Goal: Task Accomplishment & Management: Use online tool/utility

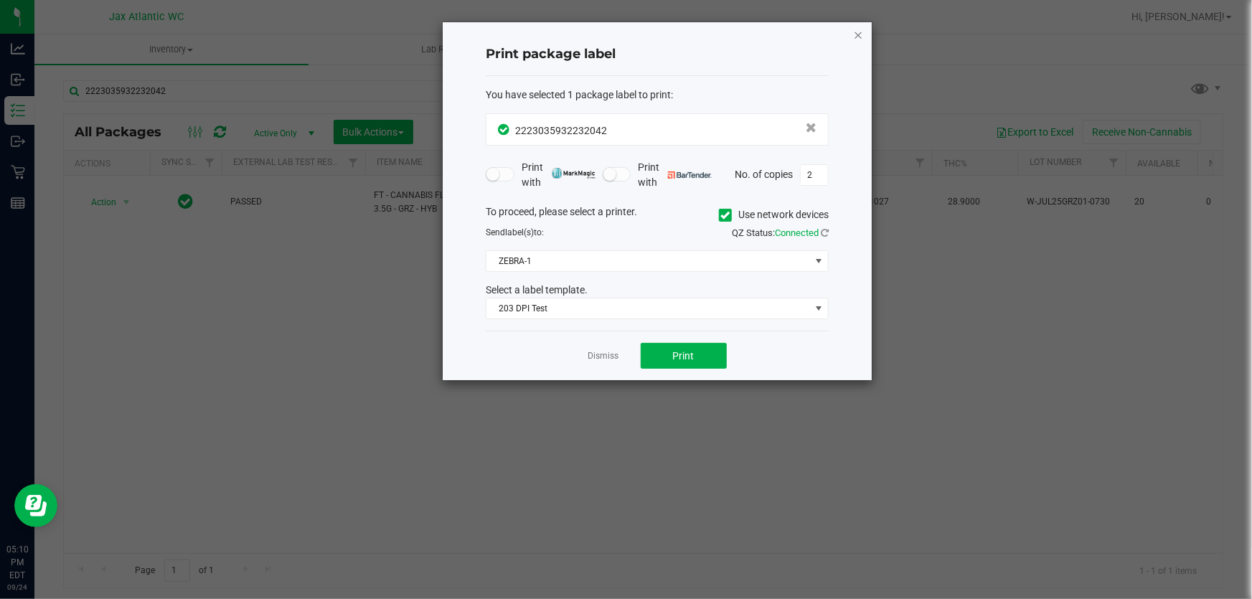
click at [859, 32] on icon "button" at bounding box center [858, 34] width 10 height 17
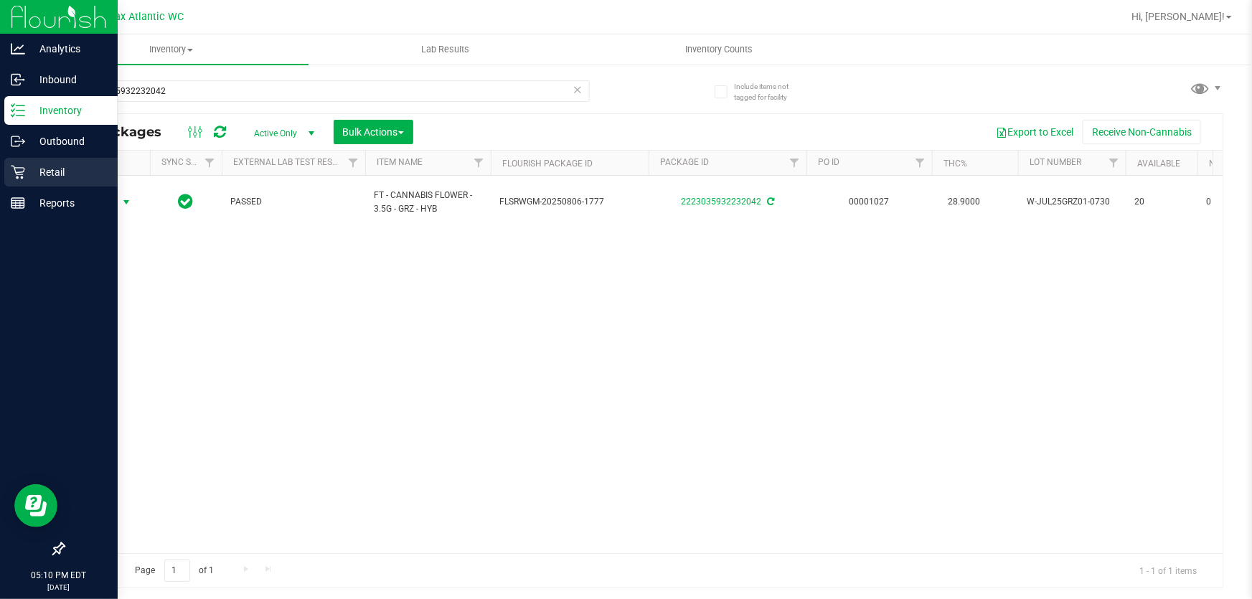
click at [35, 178] on p "Retail" at bounding box center [68, 172] width 86 height 17
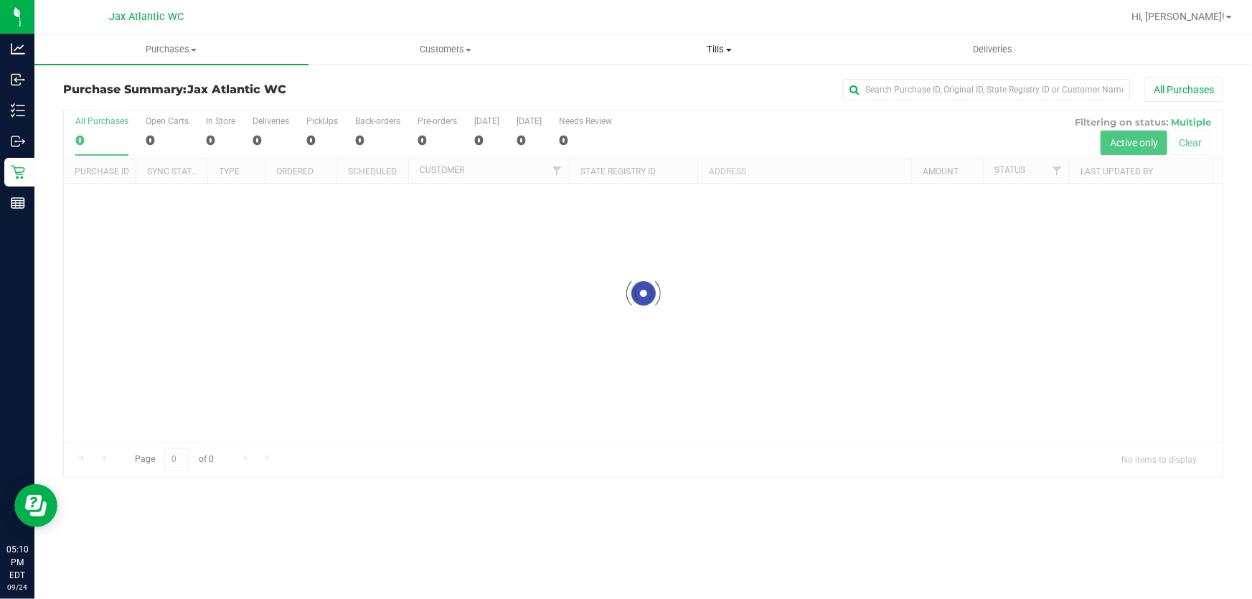
click at [713, 47] on span "Tills" at bounding box center [719, 49] width 273 height 13
click at [651, 88] on span "Manage tills" at bounding box center [630, 86] width 97 height 12
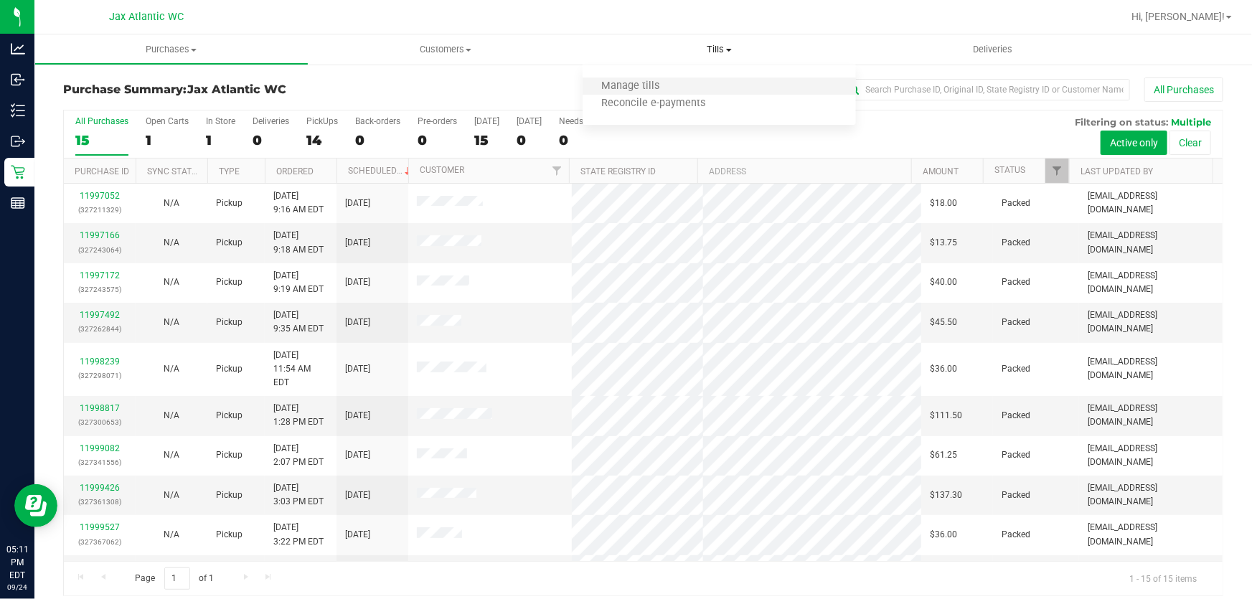
click at [691, 90] on li "Manage tills" at bounding box center [719, 86] width 274 height 17
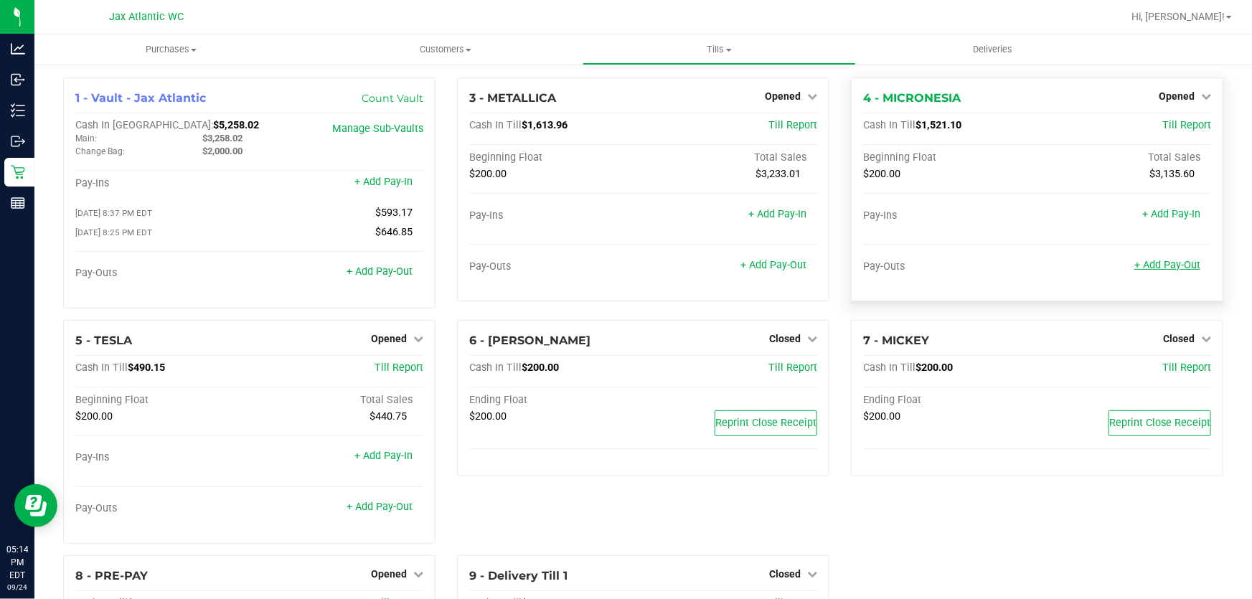
click at [1168, 260] on link "+ Add Pay-Out" at bounding box center [1167, 265] width 66 height 12
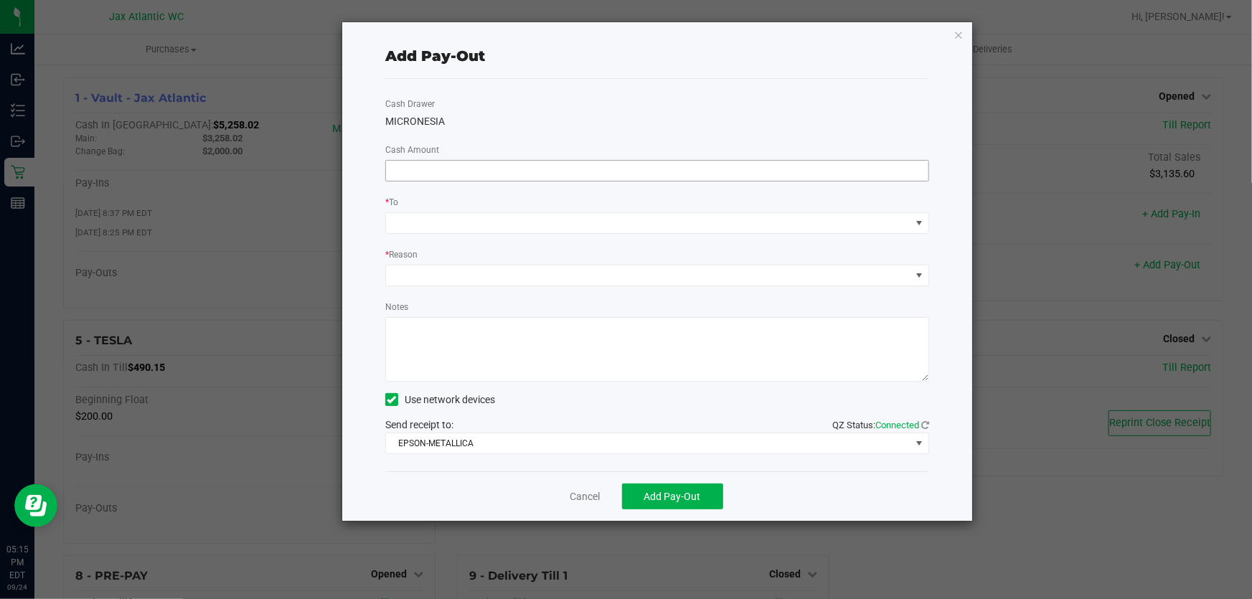
click at [487, 173] on input at bounding box center [657, 171] width 542 height 20
type input "$1,240.00"
click at [684, 218] on span at bounding box center [648, 223] width 524 height 20
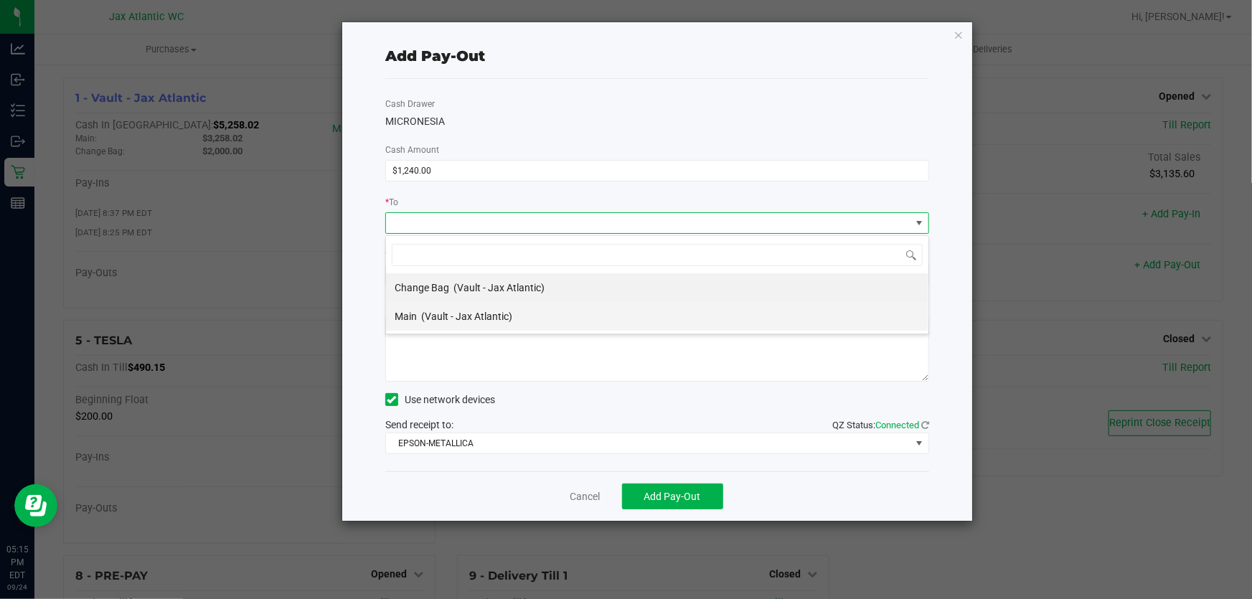
scroll to position [22, 544]
click at [484, 317] on span "(Vault - Jax Atlantic)" at bounding box center [466, 316] width 91 height 11
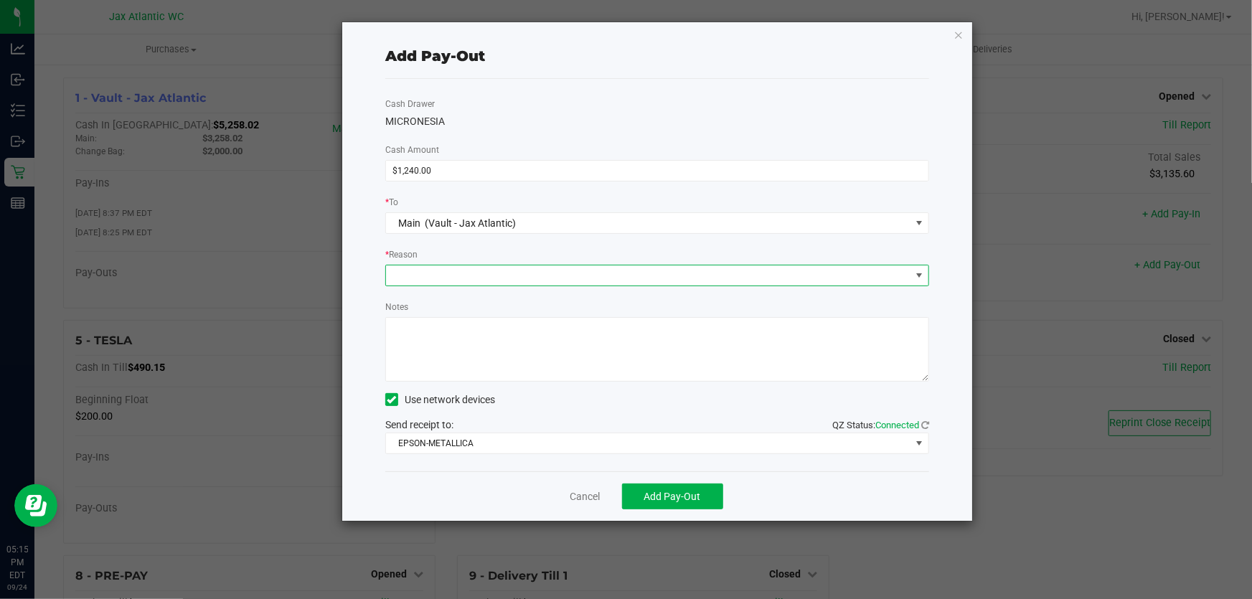
click at [465, 272] on span at bounding box center [648, 275] width 524 height 20
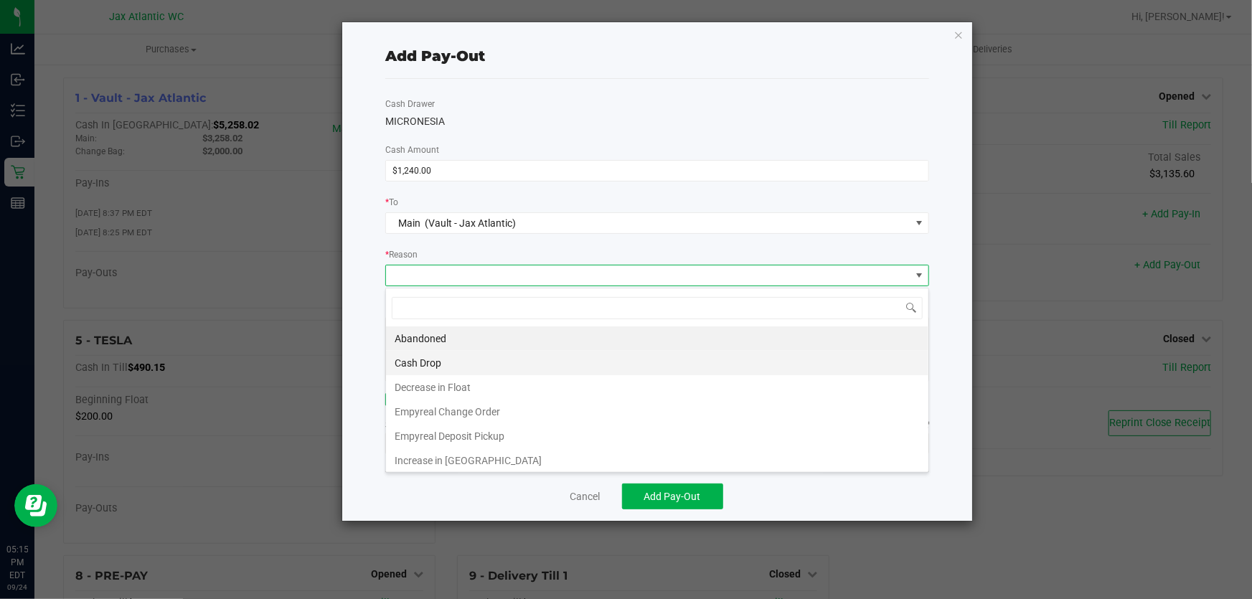
click at [417, 360] on li "Cash Drop" at bounding box center [657, 363] width 542 height 24
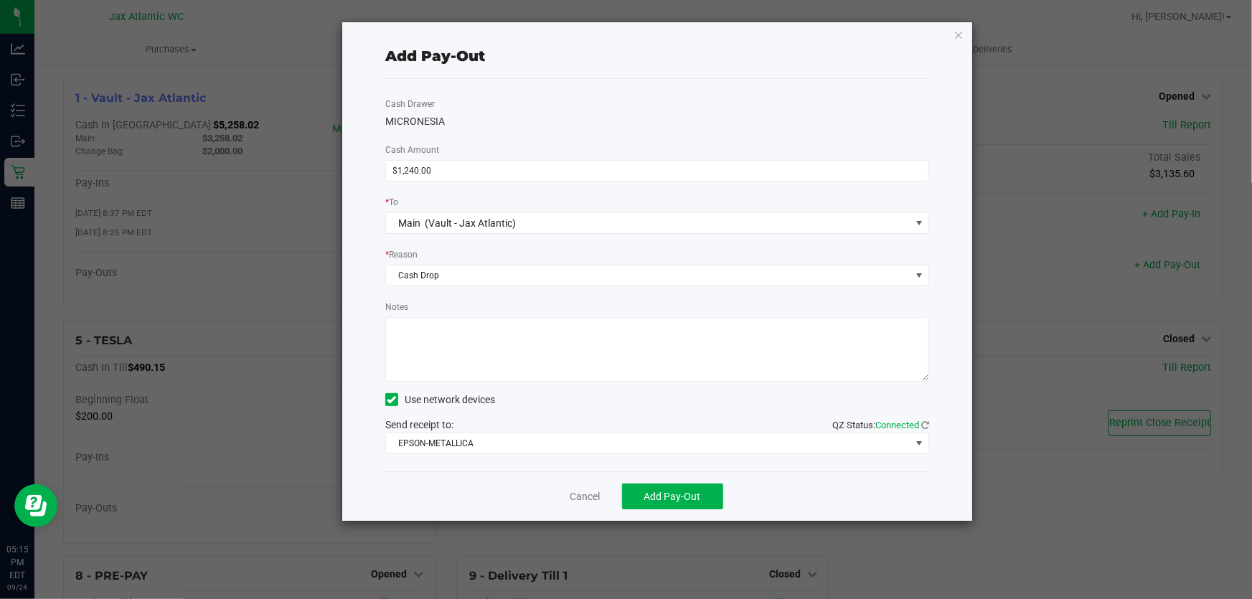
click at [432, 324] on textarea "Notes" at bounding box center [657, 349] width 544 height 65
type textarea "kl"
click at [439, 449] on span "EPSON-METALLICA" at bounding box center [648, 443] width 524 height 20
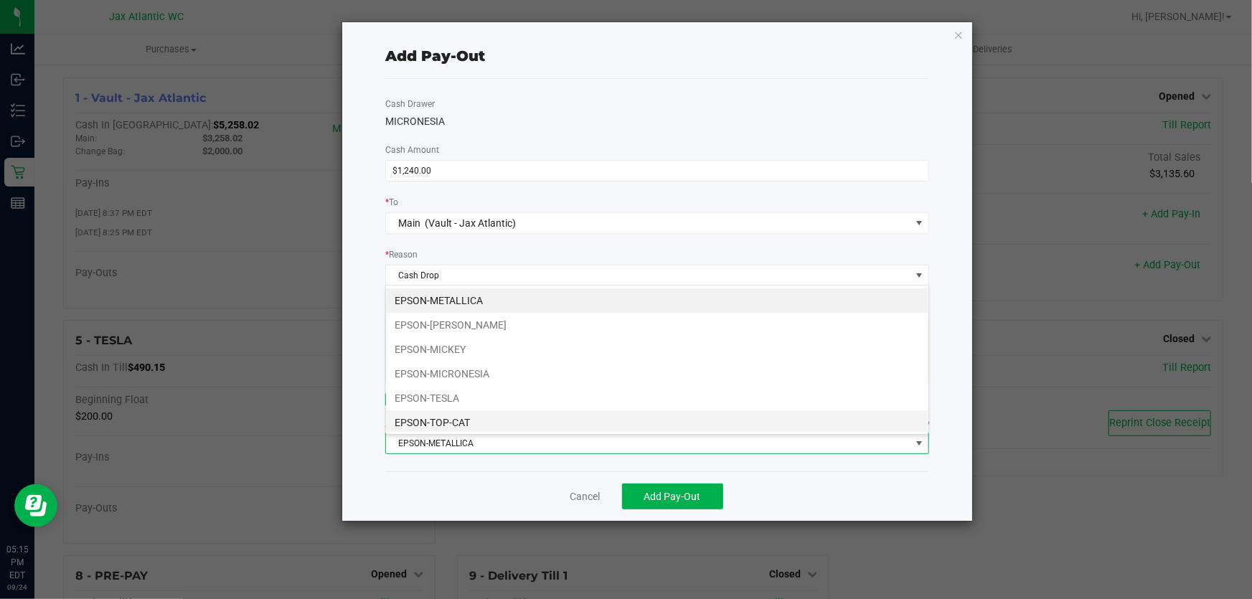
click at [453, 415] on li "EPSON-TOP-CAT" at bounding box center [657, 422] width 542 height 24
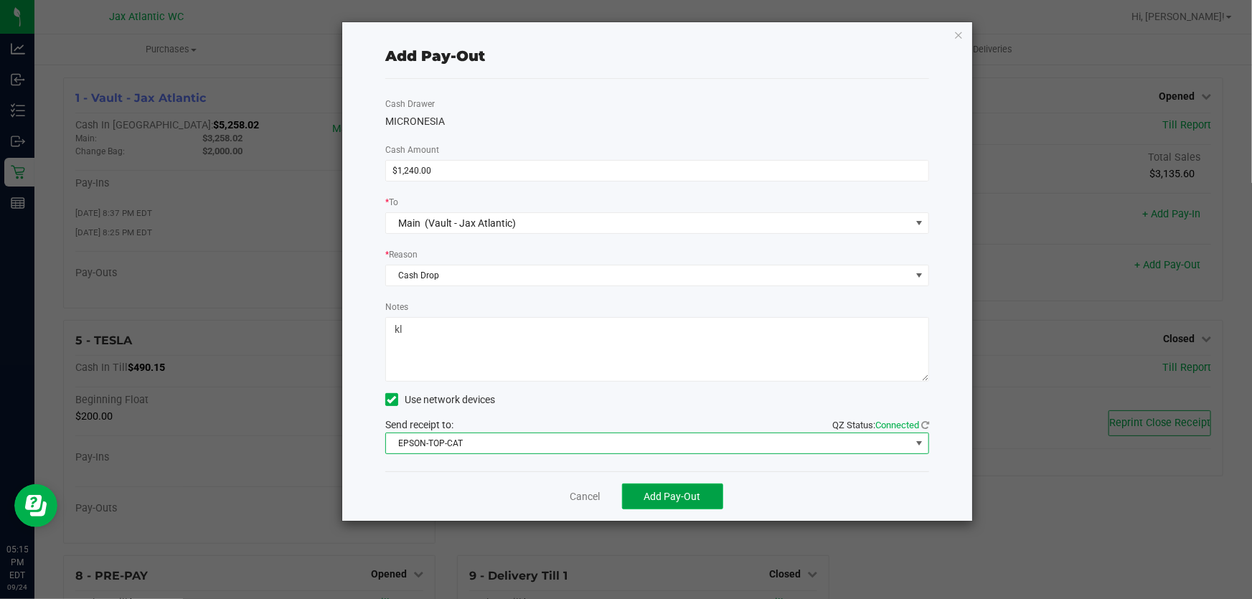
click at [701, 498] on button "Add Pay-Out" at bounding box center [672, 496] width 101 height 26
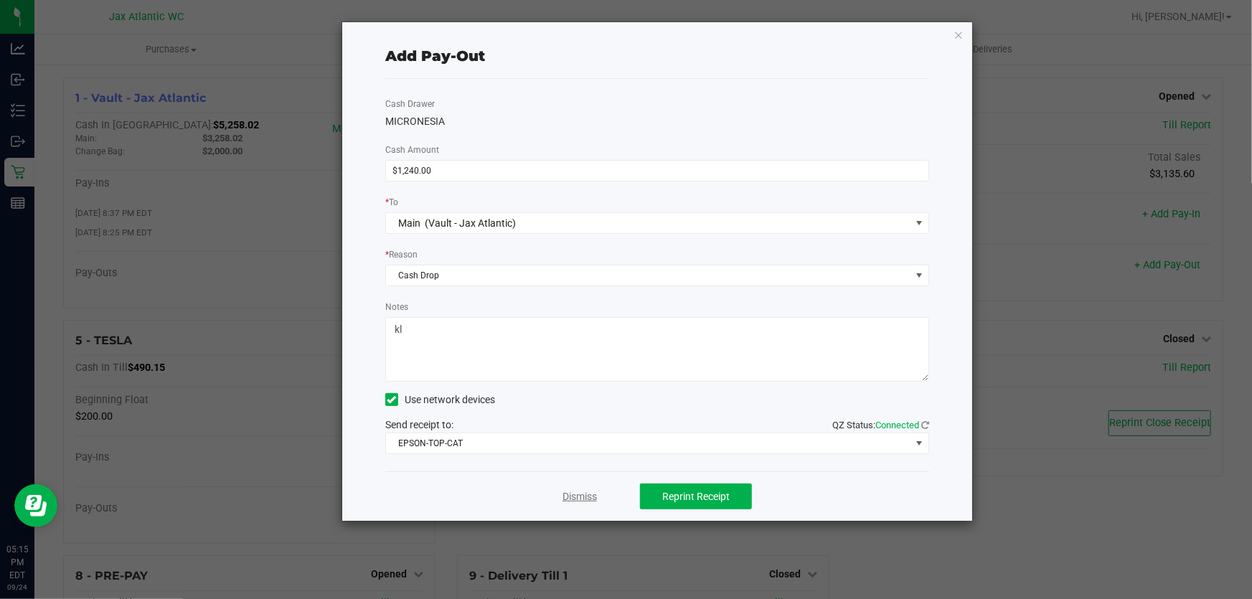
click at [592, 502] on link "Dismiss" at bounding box center [579, 496] width 34 height 15
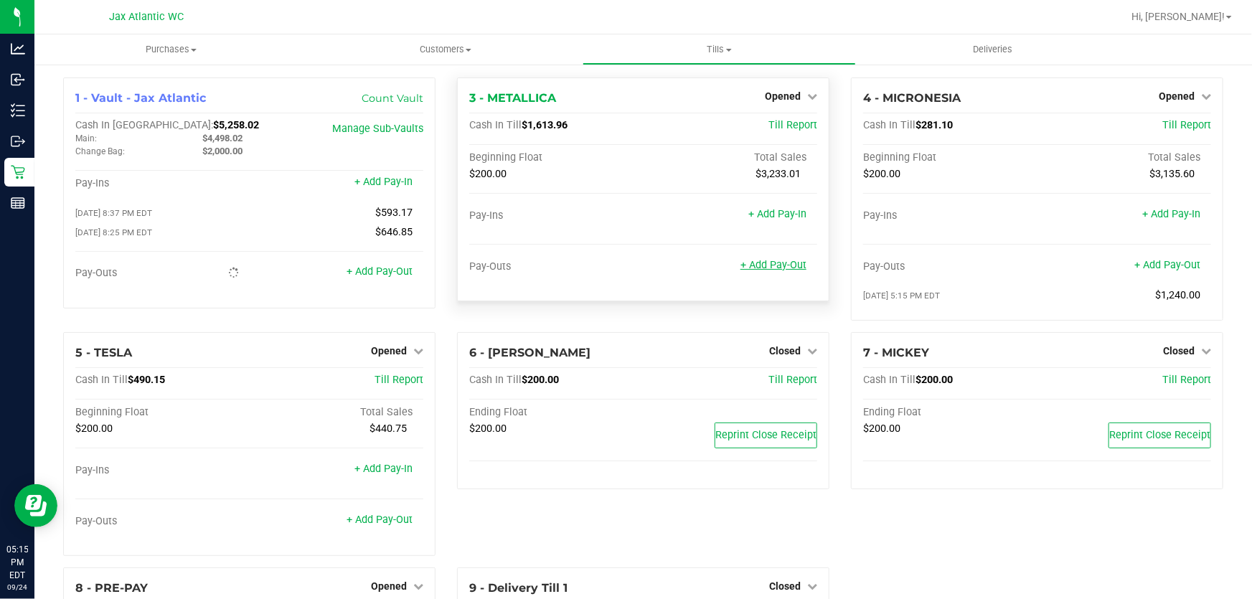
click at [778, 265] on link "+ Add Pay-Out" at bounding box center [773, 265] width 66 height 12
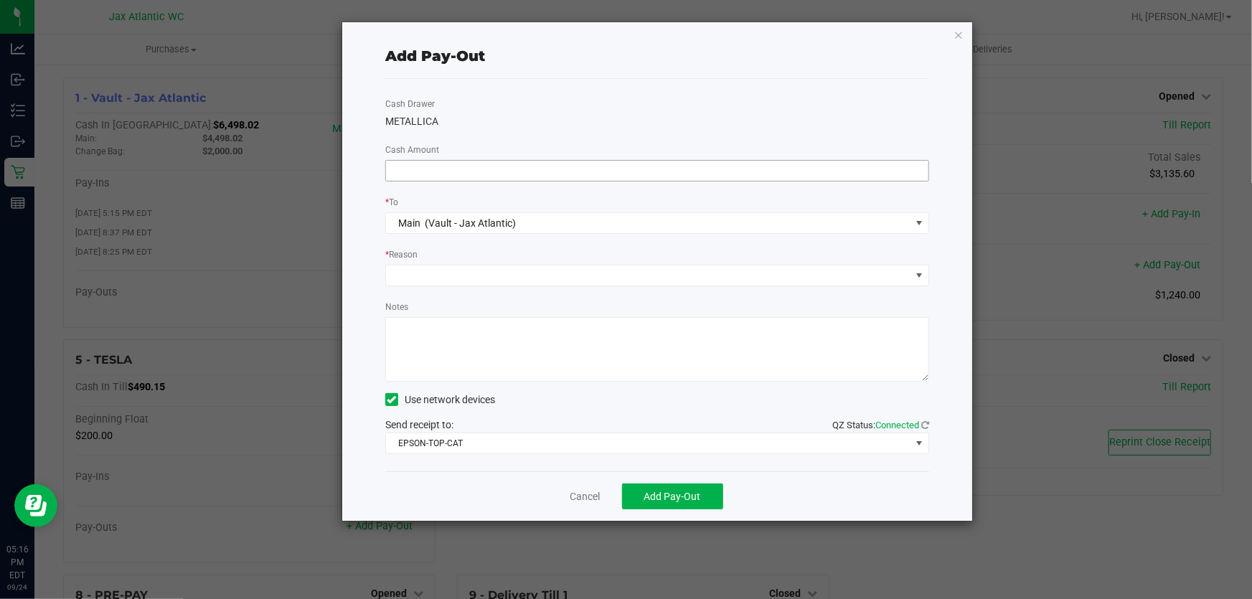
click at [483, 169] on input at bounding box center [657, 171] width 542 height 20
type input "$1,400.00"
click at [478, 275] on span at bounding box center [648, 275] width 524 height 20
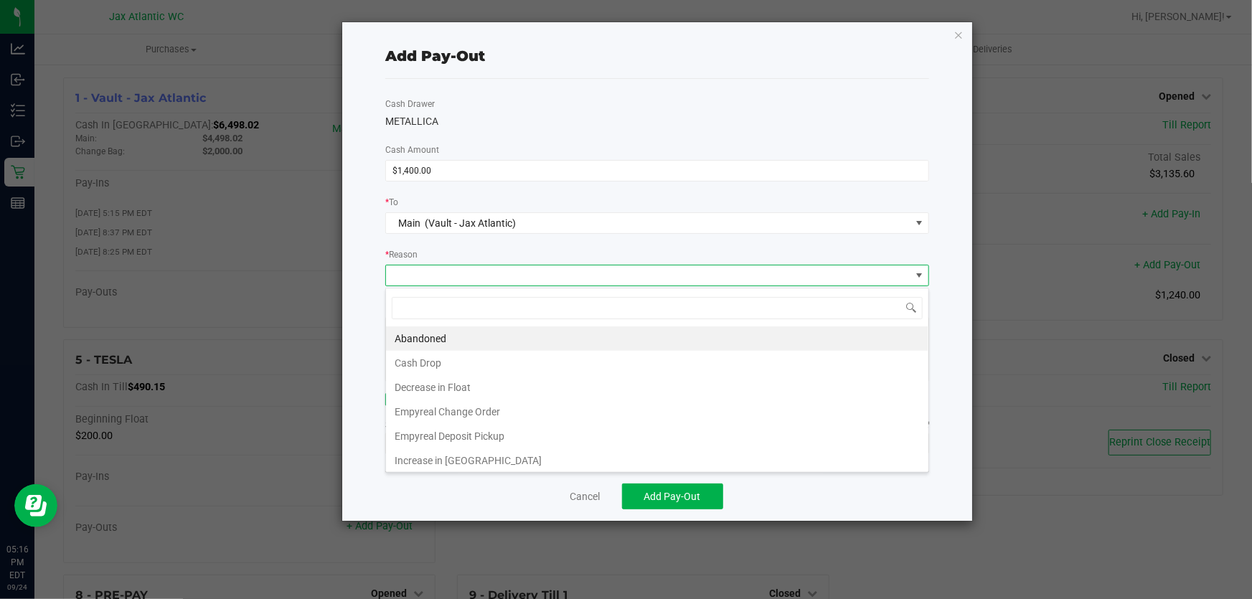
click at [455, 361] on li "Cash Drop" at bounding box center [657, 363] width 542 height 24
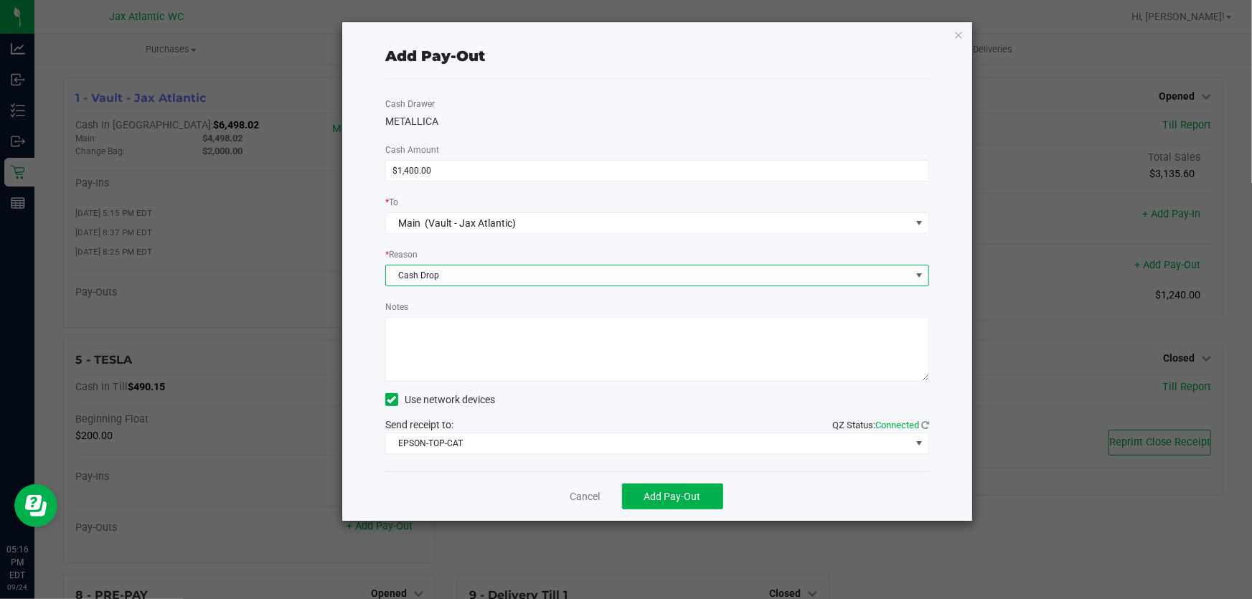
click at [442, 342] on textarea "Notes" at bounding box center [657, 349] width 544 height 65
type textarea "kl"
click at [680, 497] on span "Add Pay-Out" at bounding box center [672, 496] width 57 height 11
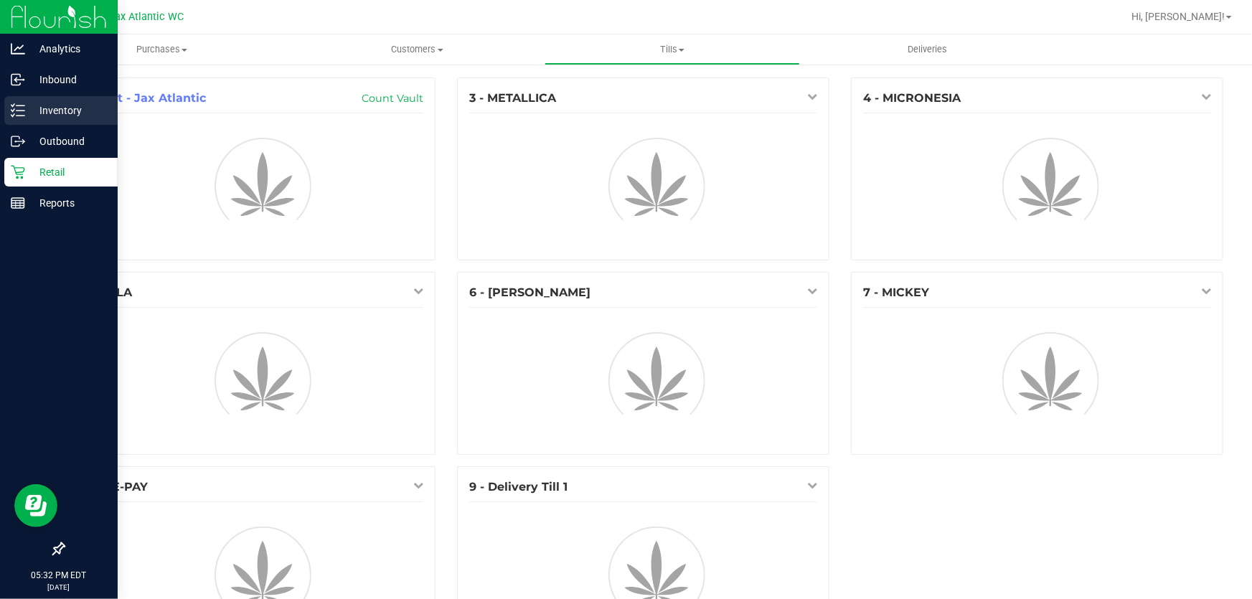
click at [82, 111] on p "Inventory" at bounding box center [68, 110] width 86 height 17
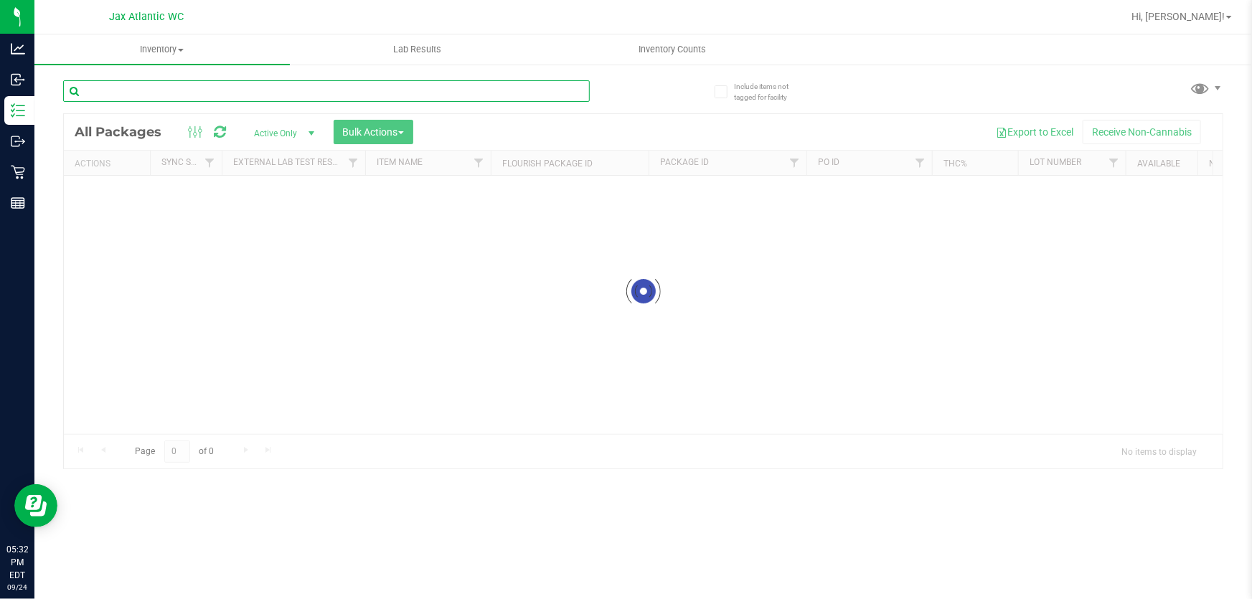
click at [183, 88] on input "text" at bounding box center [326, 91] width 526 height 22
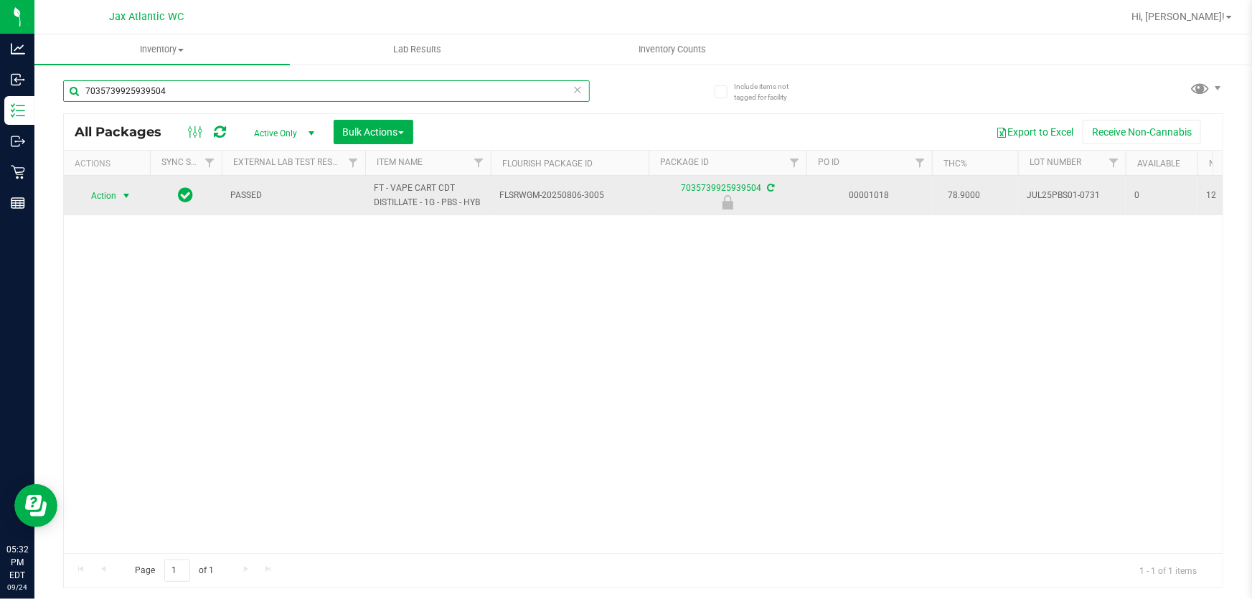
type input "7035739925939504"
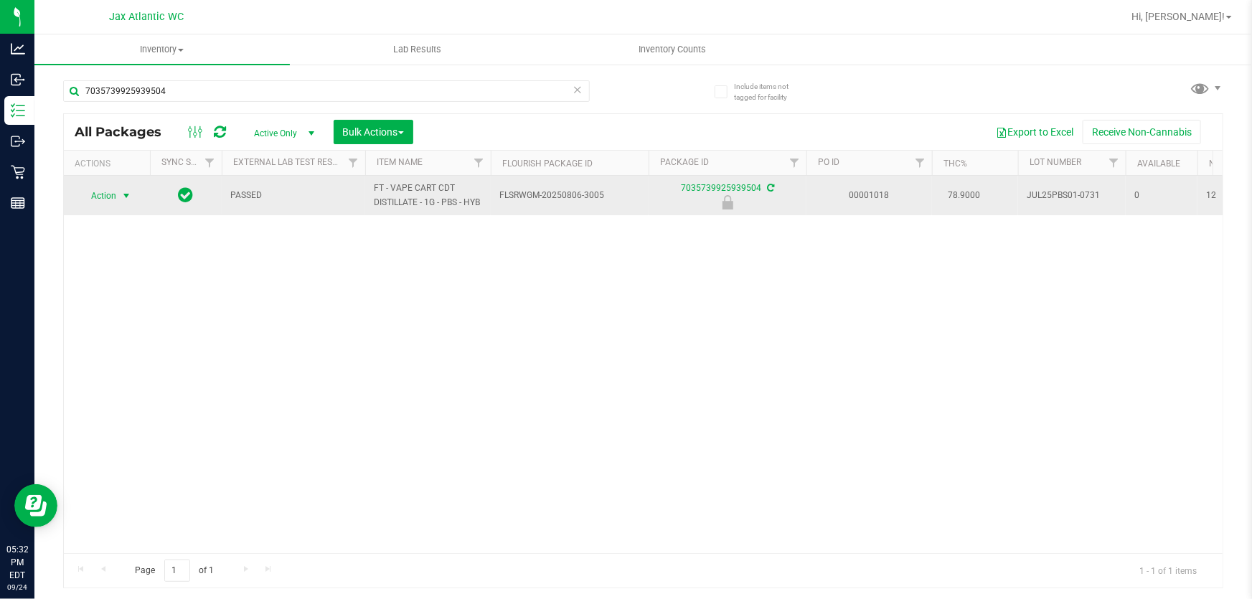
click at [125, 195] on span "select" at bounding box center [126, 195] width 11 height 11
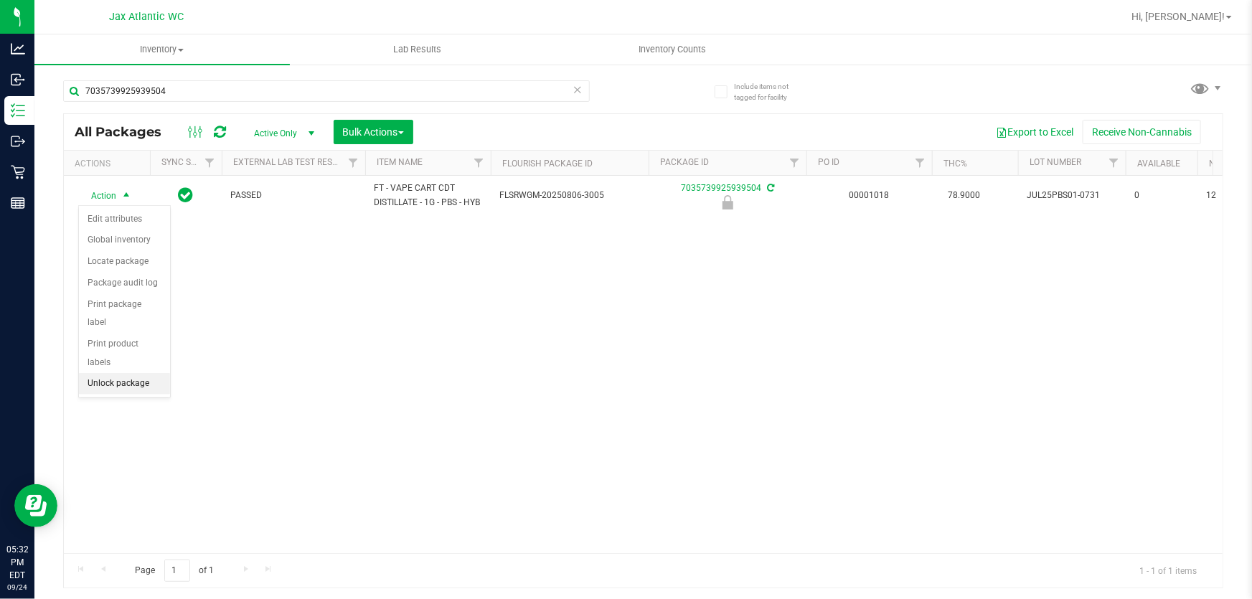
click at [117, 373] on li "Unlock package" at bounding box center [124, 384] width 91 height 22
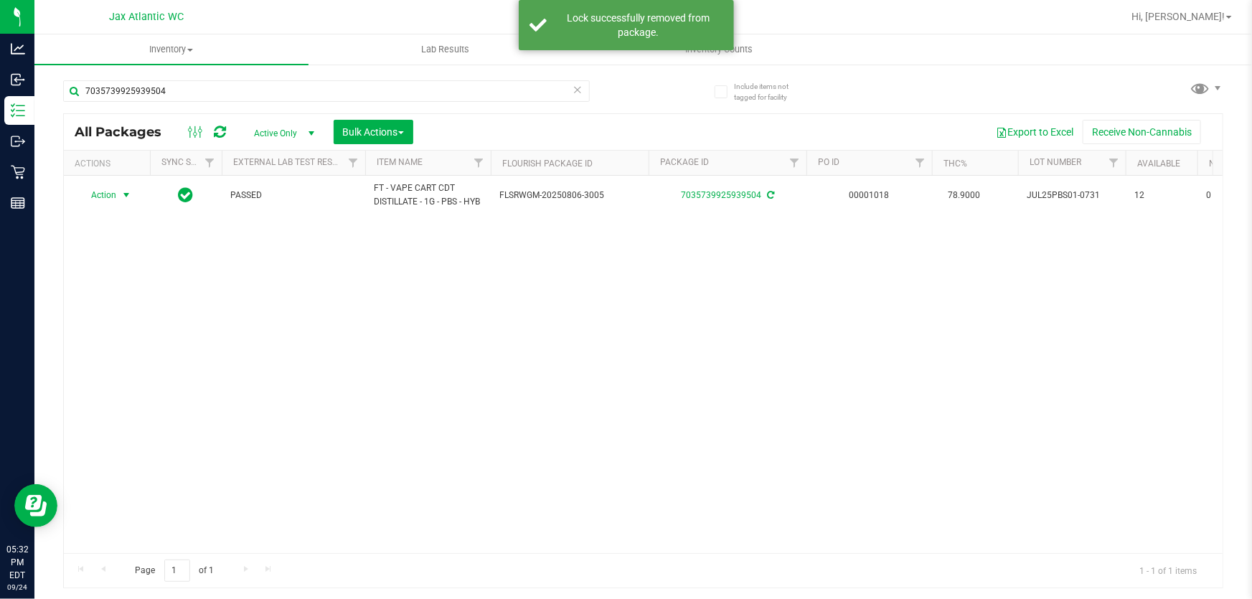
click at [123, 194] on span "select" at bounding box center [126, 194] width 11 height 11
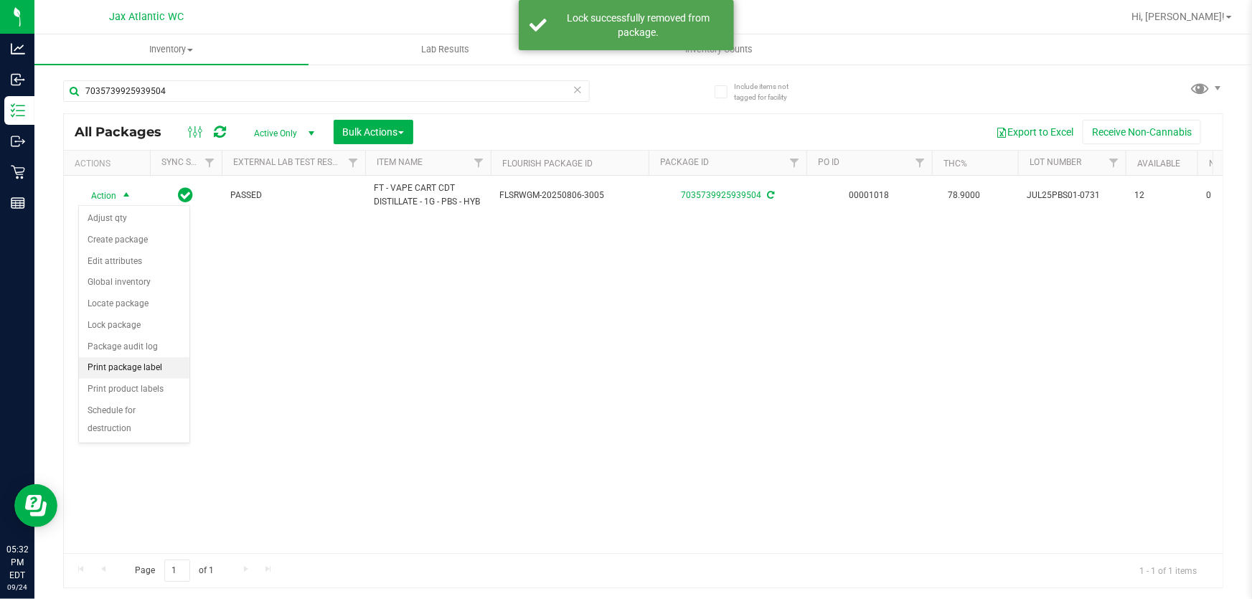
click at [143, 367] on li "Print package label" at bounding box center [134, 368] width 110 height 22
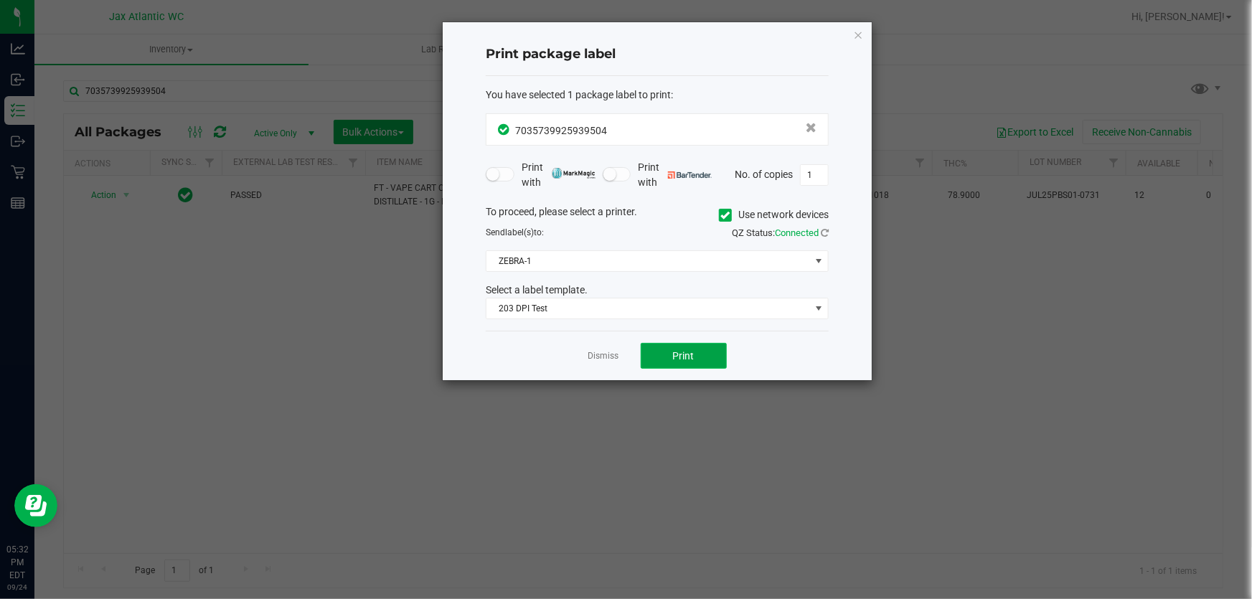
click at [676, 350] on span "Print" at bounding box center [684, 355] width 22 height 11
click at [609, 357] on link "Dismiss" at bounding box center [603, 356] width 31 height 12
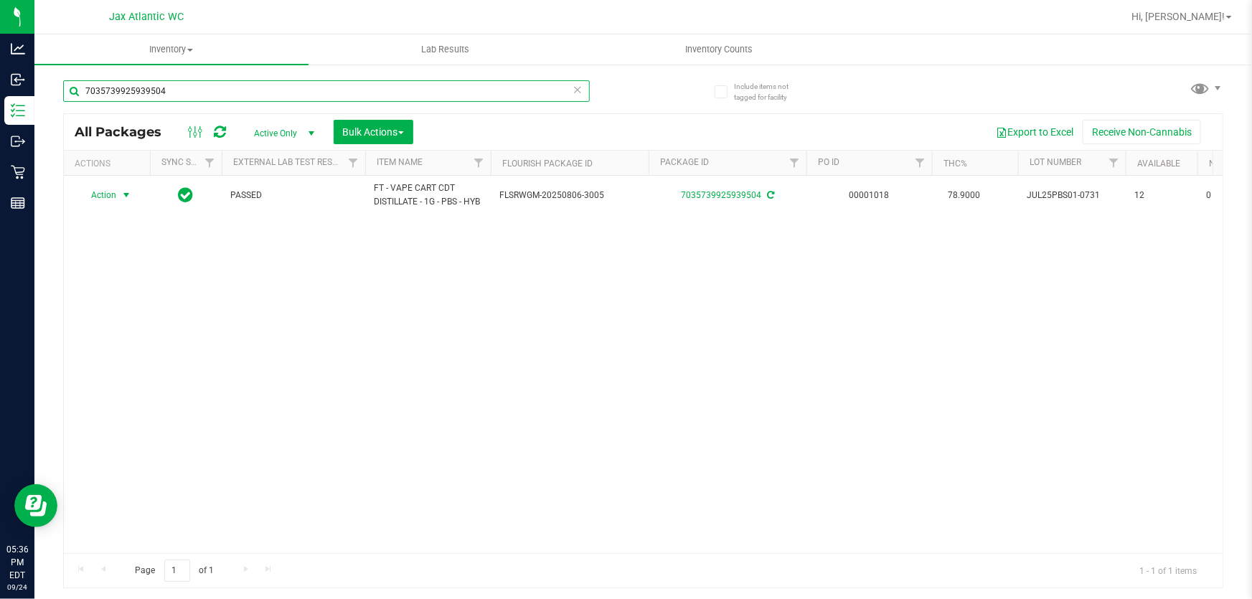
click at [293, 92] on input "7035739925939504" at bounding box center [326, 91] width 526 height 22
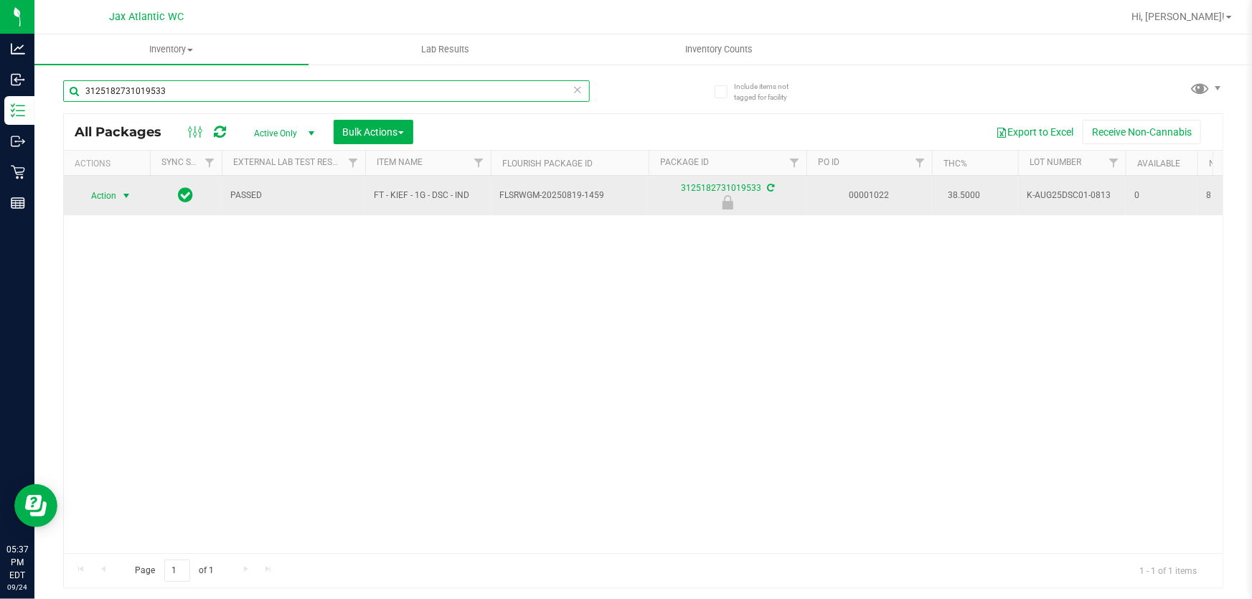
type input "3125182731019533"
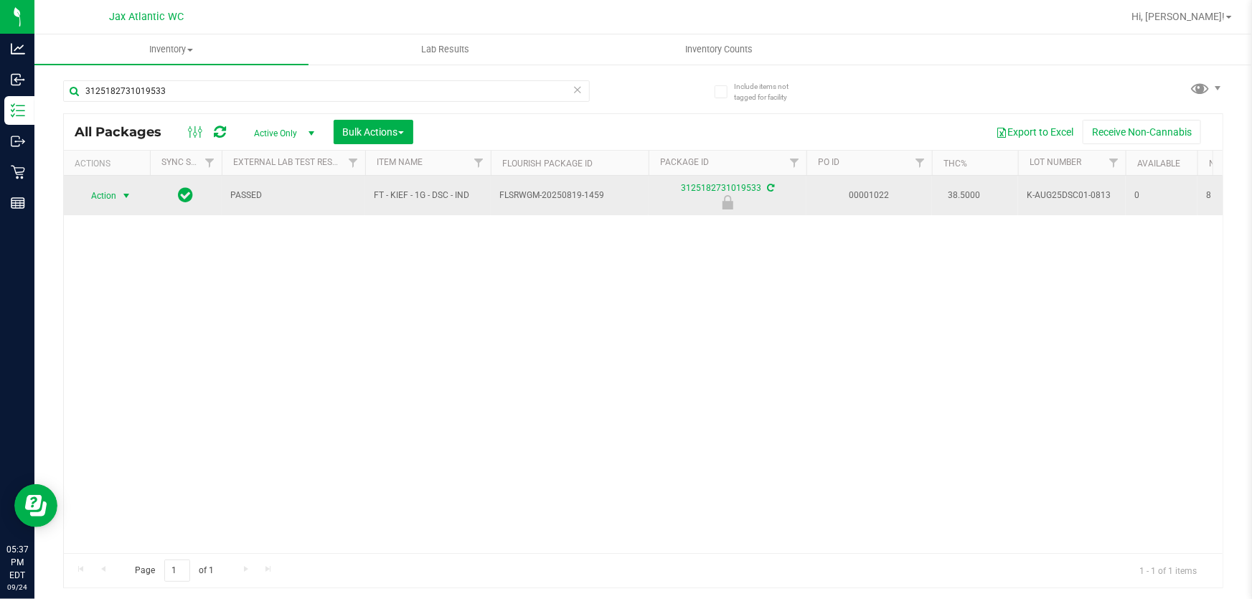
click at [122, 194] on span "select" at bounding box center [126, 195] width 11 height 11
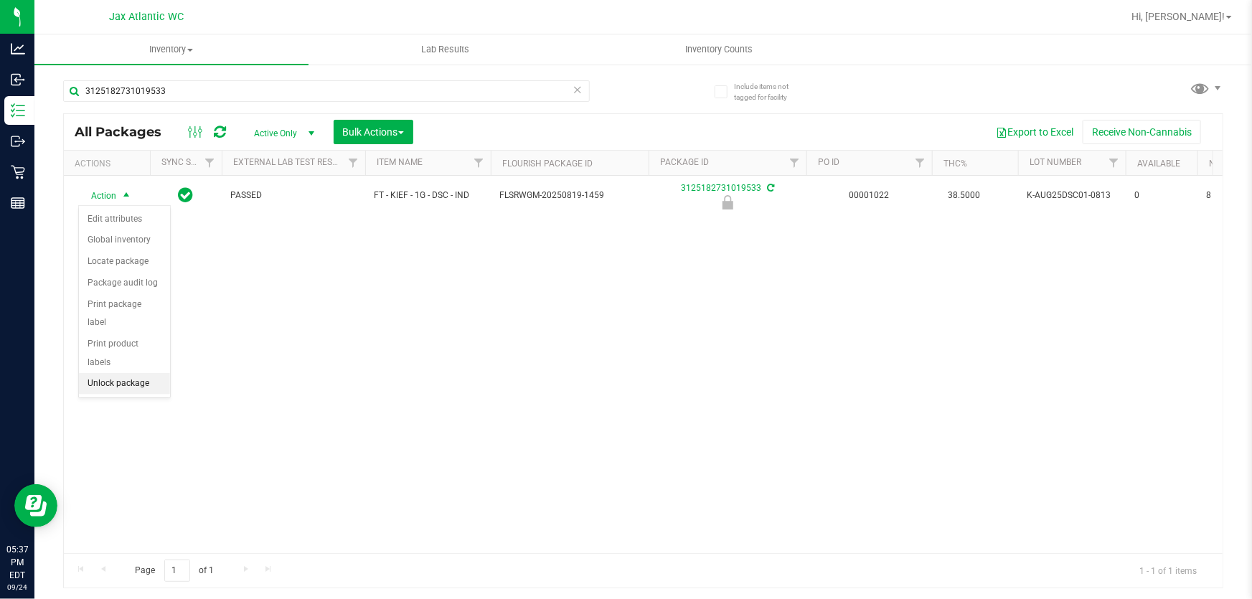
click at [101, 373] on li "Unlock package" at bounding box center [124, 384] width 91 height 22
click at [128, 189] on span "select" at bounding box center [126, 194] width 11 height 11
click at [153, 365] on li "Print package label" at bounding box center [134, 368] width 110 height 22
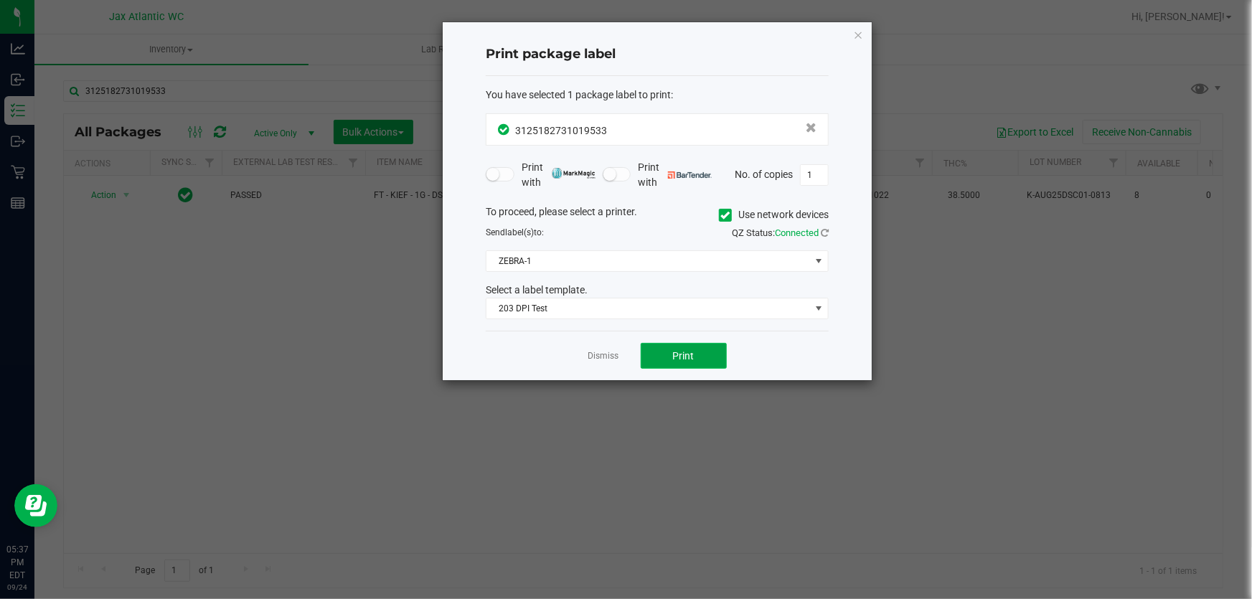
click at [688, 364] on button "Print" at bounding box center [684, 356] width 86 height 26
click at [603, 351] on link "Dismiss" at bounding box center [603, 356] width 31 height 12
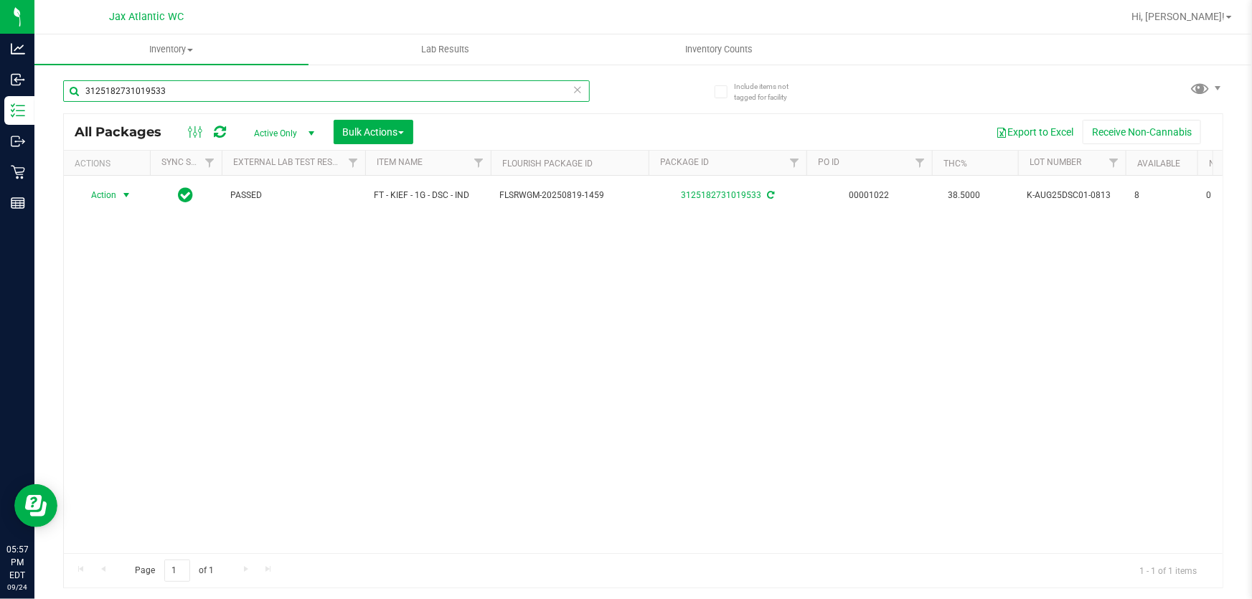
click at [230, 88] on input "3125182731019533" at bounding box center [326, 91] width 526 height 22
click at [230, 90] on input "3125182731019533" at bounding box center [326, 91] width 526 height 22
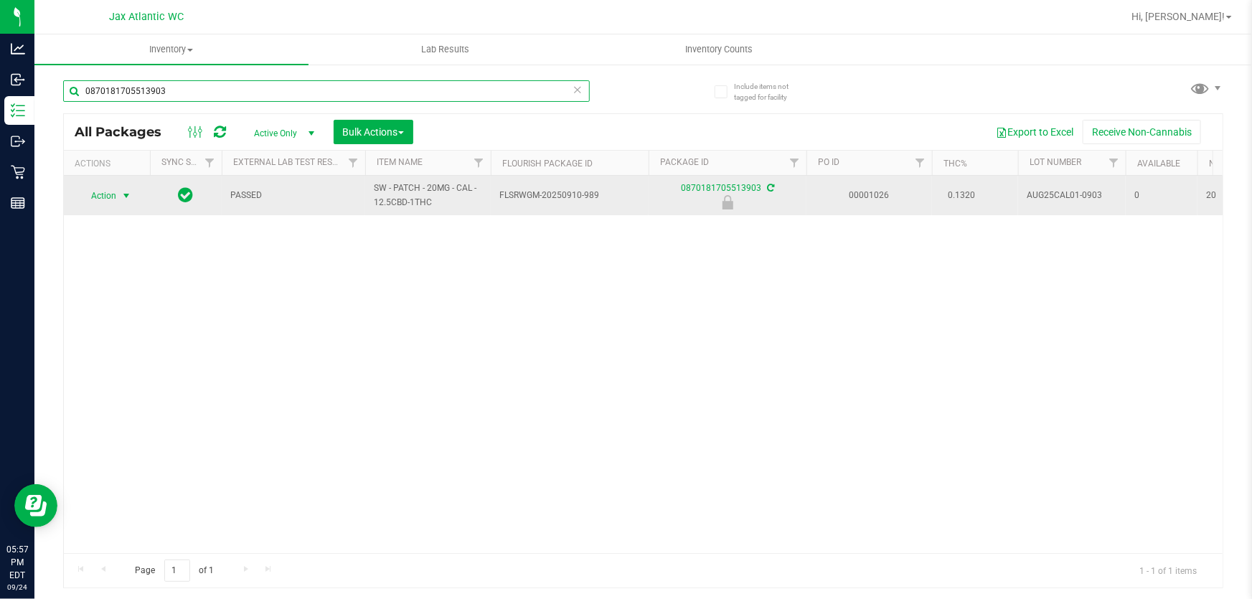
type input "0870181705513903"
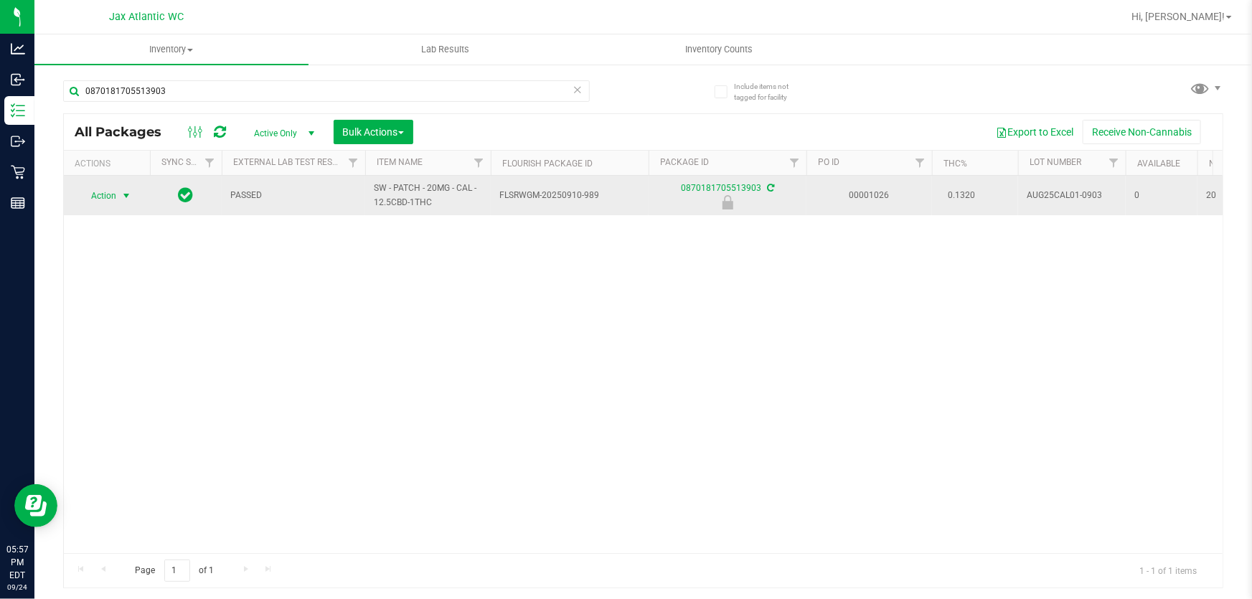
click at [121, 194] on span "select" at bounding box center [126, 195] width 11 height 11
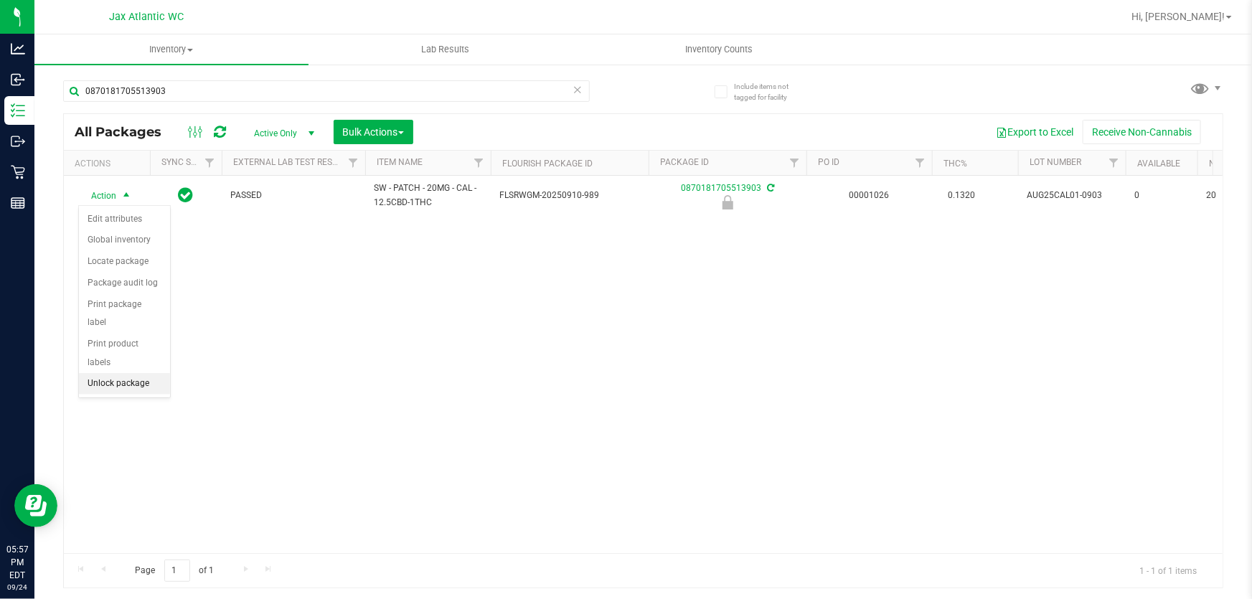
click at [123, 373] on li "Unlock package" at bounding box center [124, 384] width 91 height 22
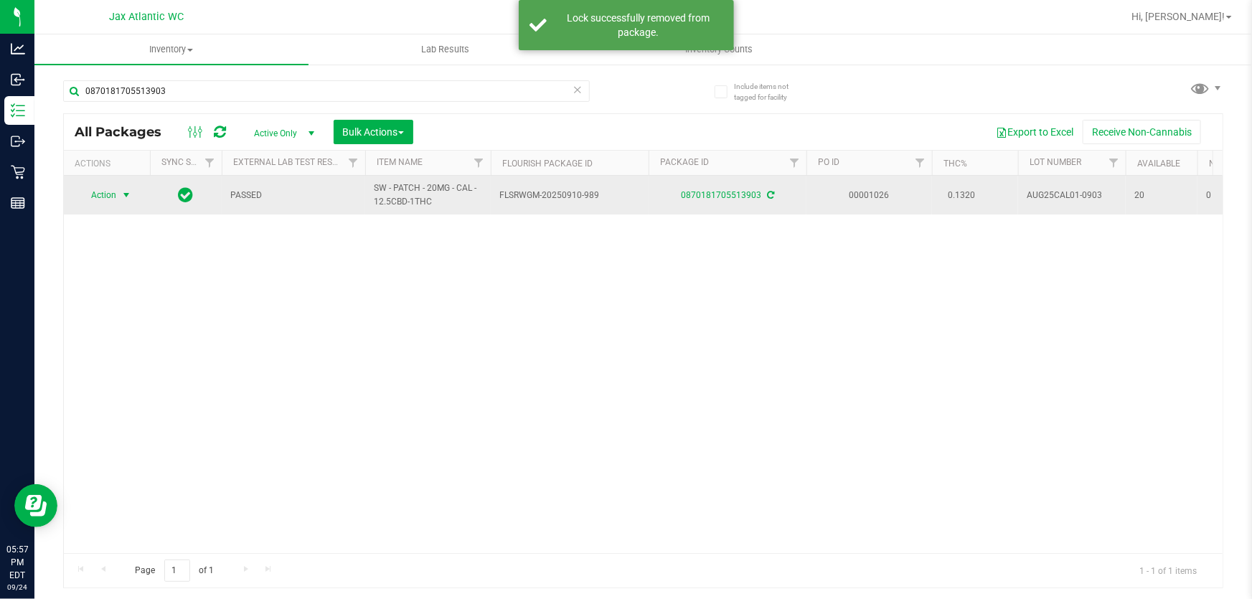
click at [114, 196] on span "Action" at bounding box center [97, 195] width 39 height 20
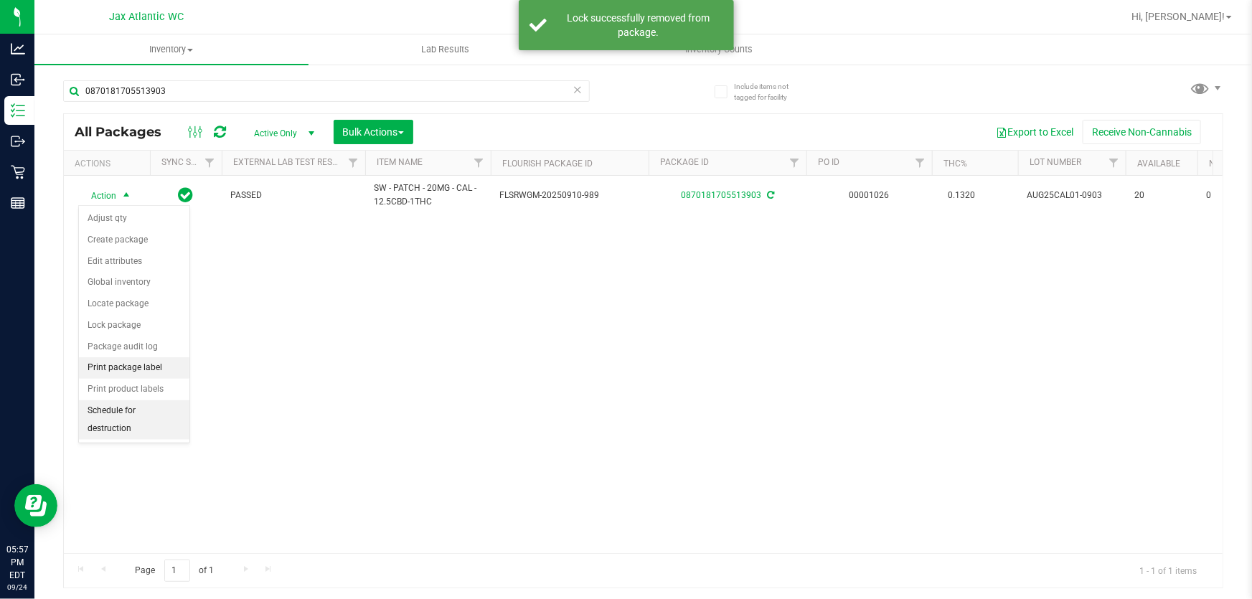
click at [152, 361] on li "Print package label" at bounding box center [134, 368] width 110 height 22
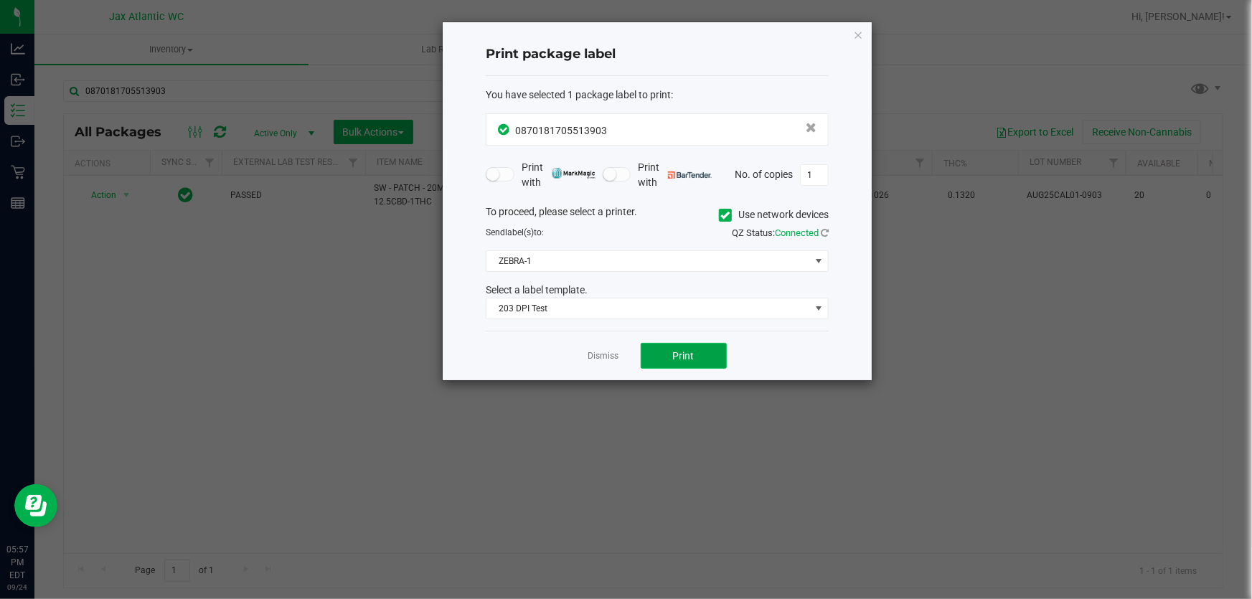
click at [696, 365] on button "Print" at bounding box center [684, 356] width 86 height 26
click at [855, 29] on icon "button" at bounding box center [858, 34] width 10 height 17
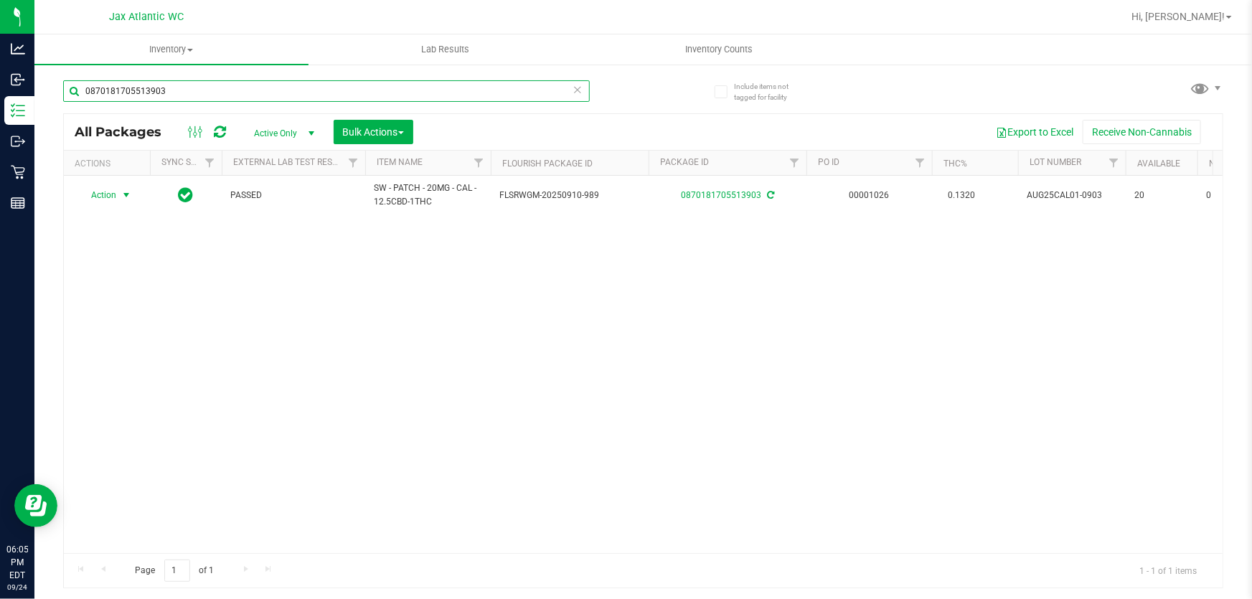
click at [242, 86] on input "0870181705513903" at bounding box center [326, 91] width 526 height 22
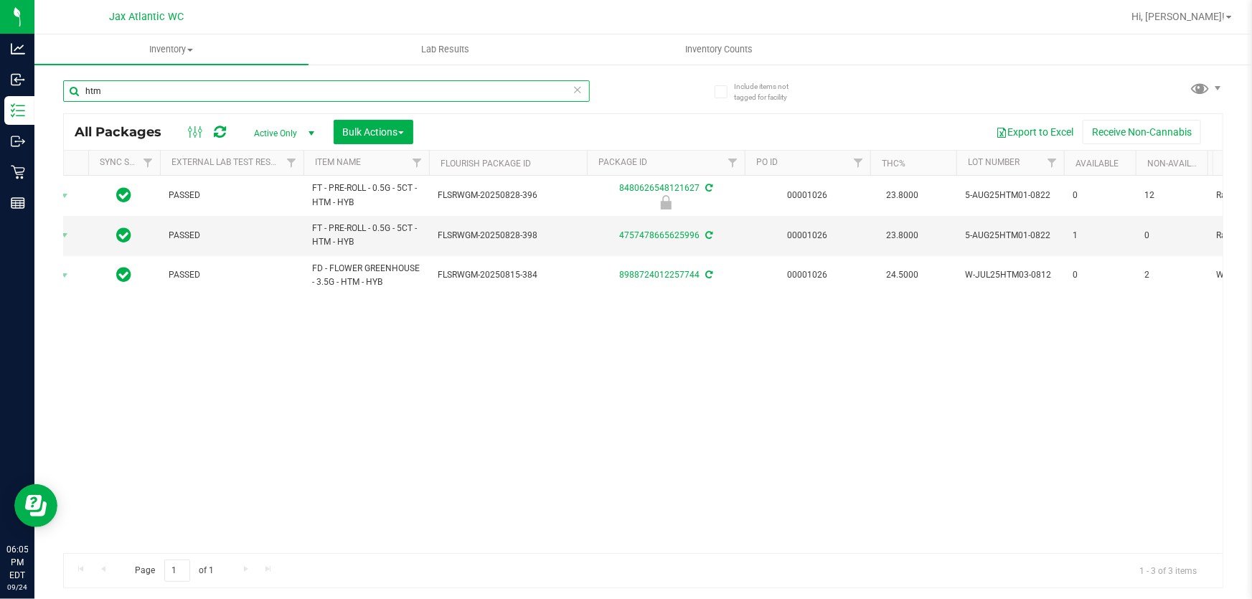
scroll to position [0, 83]
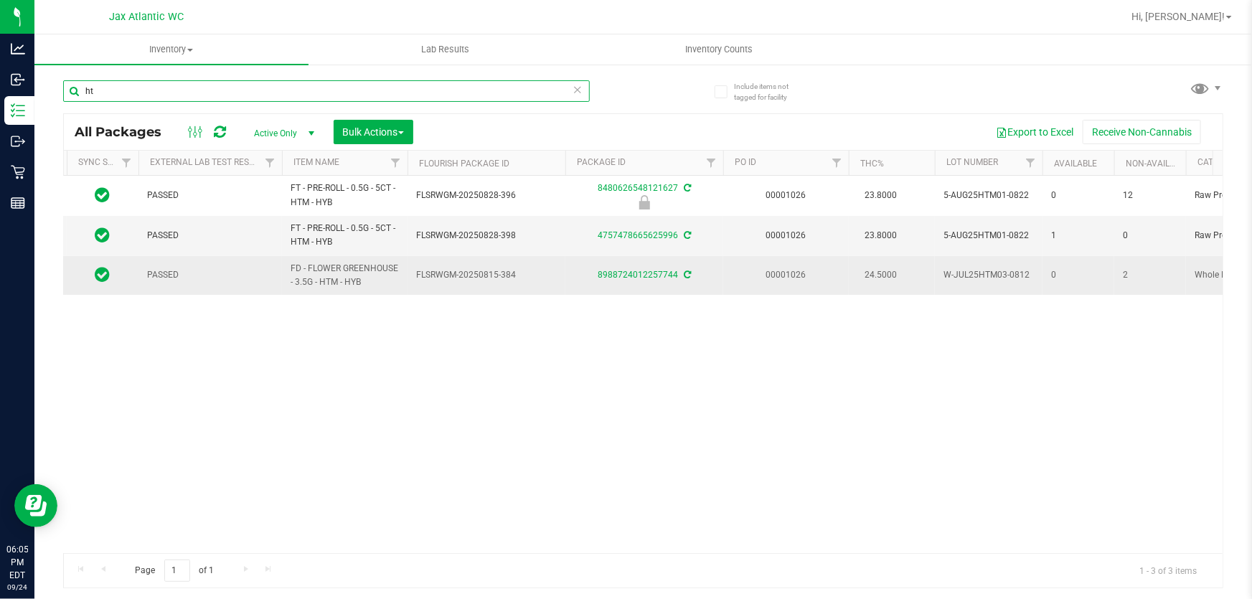
type input "h"
type input "t08"
